Goal: Task Accomplishment & Management: Manage account settings

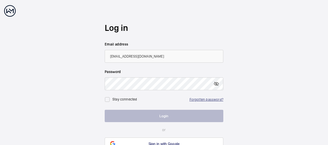
click at [206, 101] on link "Forgotten password?" at bounding box center [206, 100] width 34 height 4
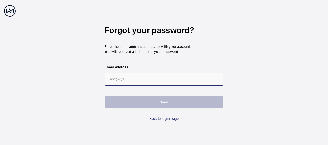
click at [131, 80] on input "email" at bounding box center [164, 79] width 119 height 13
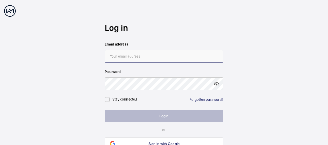
click at [126, 62] on input "email" at bounding box center [164, 56] width 119 height 13
type input "[EMAIL_ADDRESS][DOMAIN_NAME]"
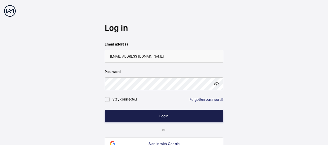
click at [166, 119] on button "Login" at bounding box center [164, 116] width 119 height 12
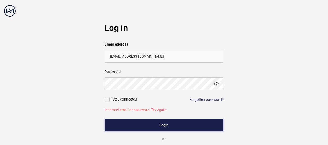
click at [159, 128] on button "Login" at bounding box center [164, 125] width 119 height 12
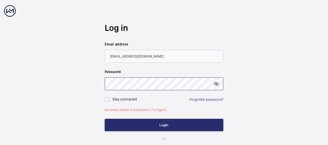
click at [105, 119] on button "Login" at bounding box center [164, 125] width 119 height 12
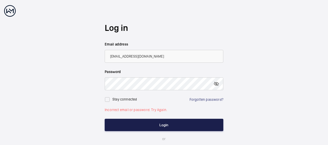
click at [162, 124] on button "Login" at bounding box center [164, 125] width 119 height 12
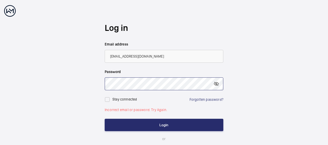
click at [65, 83] on wm-front-auth-container "Log in Email address [EMAIL_ADDRESS][DOMAIN_NAME] Password Stay connected Forgo…" at bounding box center [164, 91] width 328 height 182
click at [216, 83] on mat-icon at bounding box center [216, 84] width 6 height 6
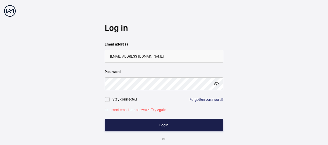
click at [157, 124] on button "Login" at bounding box center [164, 125] width 119 height 12
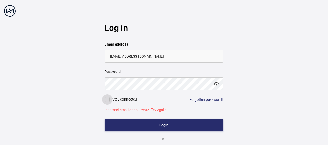
click at [109, 99] on input "checkbox" at bounding box center [107, 100] width 10 height 10
checkbox input "true"
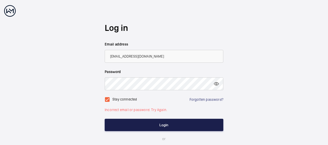
click at [172, 124] on button "Login" at bounding box center [164, 125] width 119 height 12
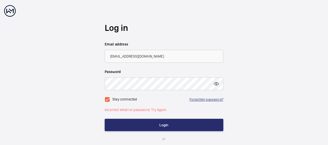
click at [204, 101] on link "Forgotten password?" at bounding box center [206, 100] width 34 height 4
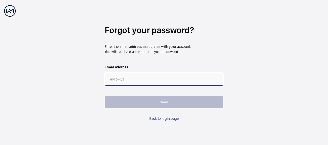
click at [138, 80] on input "email" at bounding box center [164, 79] width 119 height 13
type input "[EMAIL_ADDRESS][DOMAIN_NAME]"
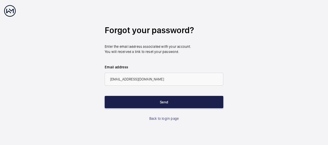
click at [164, 104] on button "Send" at bounding box center [164, 102] width 119 height 12
